Goal: Task Accomplishment & Management: Manage account settings

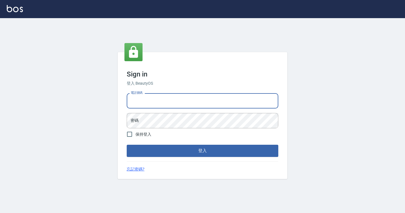
click at [160, 99] on input "電話號碼" at bounding box center [203, 100] width 152 height 15
type input "7812080"
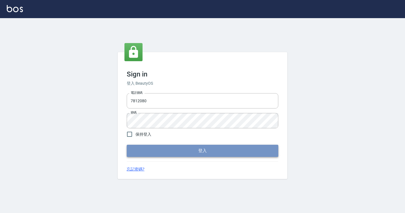
click at [181, 149] on button "登入" at bounding box center [203, 151] width 152 height 12
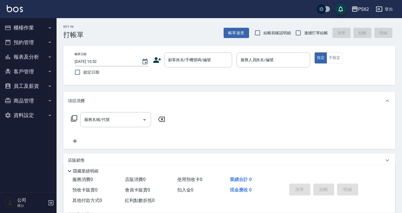
click at [30, 28] on button "櫃檯作業" at bounding box center [28, 27] width 52 height 15
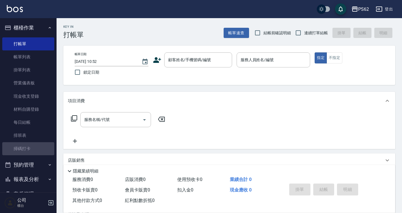
drag, startPoint x: 35, startPoint y: 149, endPoint x: 64, endPoint y: 137, distance: 31.7
click at [35, 149] on link "掃碼打卡" at bounding box center [28, 148] width 52 height 13
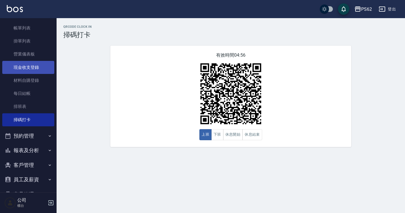
scroll to position [59, 0]
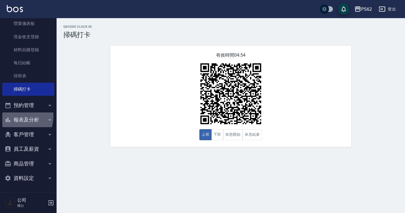
click at [16, 116] on button "報表及分析" at bounding box center [28, 119] width 52 height 15
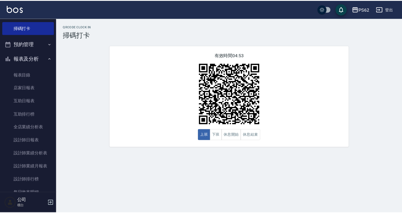
scroll to position [144, 0]
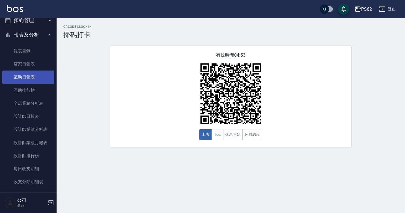
click at [25, 78] on link "互助日報表" at bounding box center [28, 76] width 52 height 13
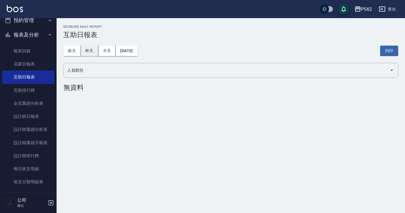
click at [93, 51] on button "昨天" at bounding box center [90, 51] width 18 height 10
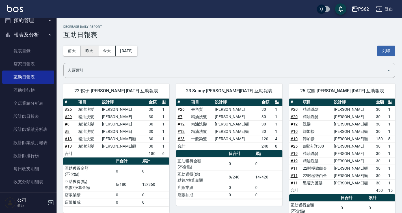
click at [83, 50] on button "昨天" at bounding box center [90, 51] width 18 height 10
click at [77, 51] on button "前天" at bounding box center [72, 51] width 18 height 10
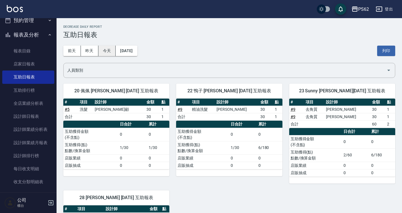
click at [110, 51] on button "今天" at bounding box center [107, 51] width 18 height 10
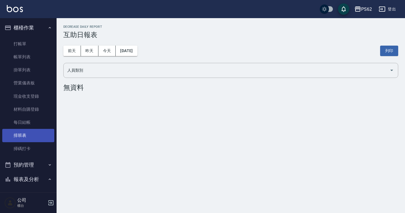
drag, startPoint x: 26, startPoint y: 146, endPoint x: 20, endPoint y: 131, distance: 15.9
click at [26, 146] on link "掃碼打卡" at bounding box center [28, 148] width 52 height 13
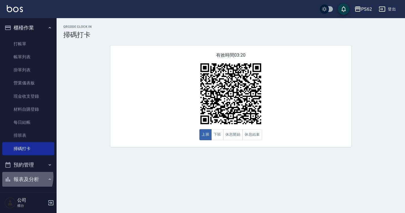
click at [18, 176] on button "報表及分析" at bounding box center [28, 179] width 52 height 15
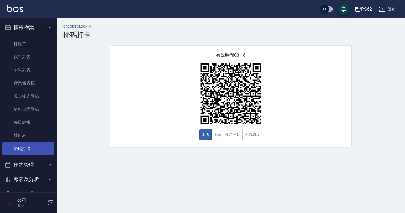
scroll to position [59, 0]
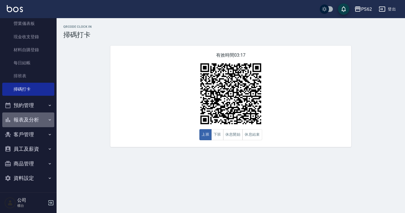
click at [31, 122] on button "報表及分析" at bounding box center [28, 119] width 52 height 15
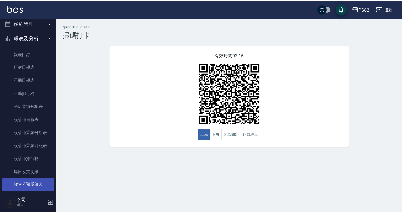
scroll to position [144, 0]
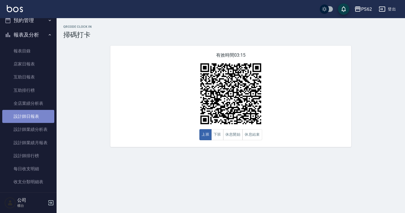
click at [40, 115] on link "設計師日報表" at bounding box center [28, 116] width 52 height 13
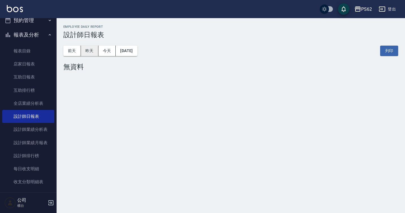
click at [82, 49] on button "昨天" at bounding box center [90, 51] width 18 height 10
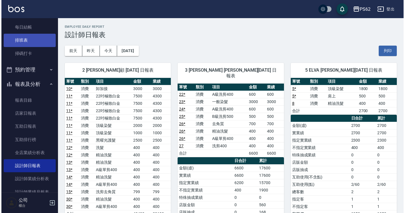
scroll to position [95, 0]
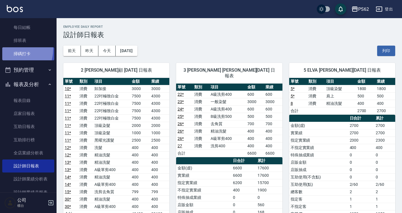
click at [11, 49] on link "掃碼打卡" at bounding box center [28, 53] width 52 height 13
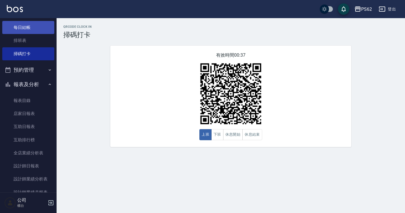
click at [29, 33] on link "每日結帳" at bounding box center [28, 27] width 52 height 13
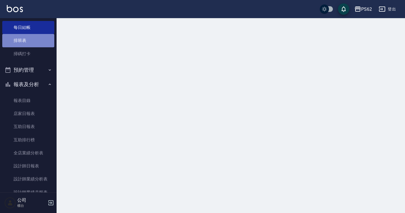
click at [29, 39] on link "排班表" at bounding box center [28, 40] width 52 height 13
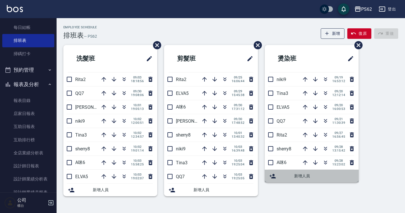
click at [298, 177] on span "新增人員" at bounding box center [324, 176] width 60 height 6
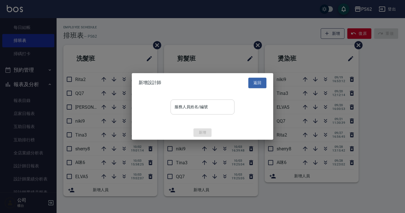
click at [209, 110] on input "服務人員姓名/編號" at bounding box center [202, 107] width 59 height 10
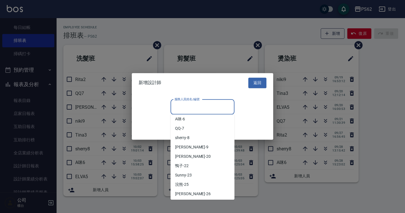
scroll to position [57, 0]
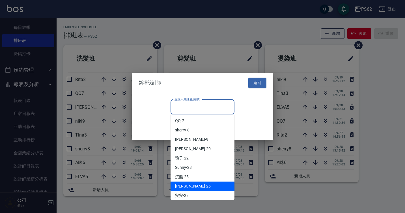
click at [194, 184] on div "[PERSON_NAME] -26" at bounding box center [203, 185] width 64 height 9
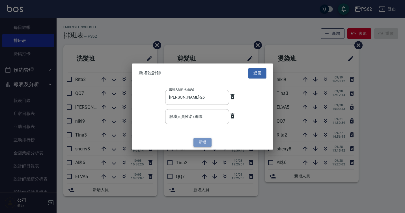
click at [203, 139] on button "新增" at bounding box center [203, 142] width 18 height 9
